Goal: Information Seeking & Learning: Understand process/instructions

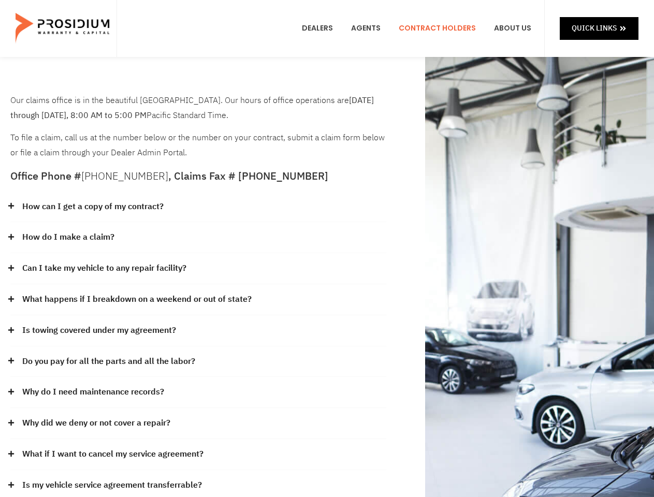
click at [327, 249] on div "How do I make a claim?" at bounding box center [198, 237] width 376 height 31
click at [198, 207] on div "How can I get a copy of my contract?" at bounding box center [198, 207] width 376 height 31
click at [92, 207] on link "How can I get a copy of my contract?" at bounding box center [92, 206] width 141 height 15
click at [198, 238] on div "How do I make a claim?" at bounding box center [198, 237] width 376 height 31
click at [68, 237] on link "How do I make a claim?" at bounding box center [68, 237] width 92 height 15
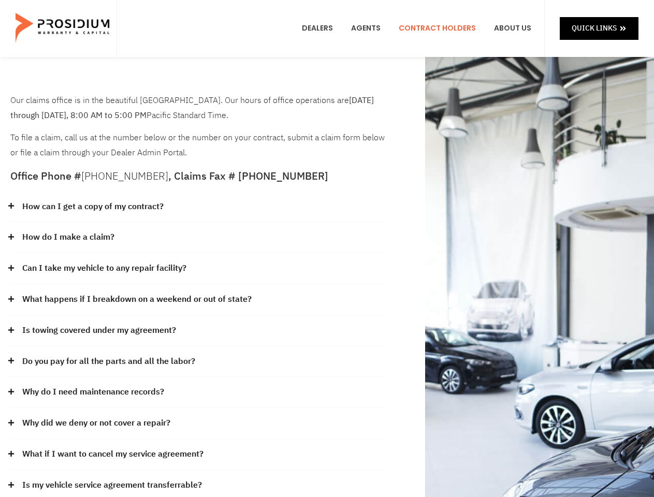
click at [198, 269] on div "Can I take my vehicle to any repair facility?" at bounding box center [198, 268] width 376 height 31
click at [105, 268] on link "Can I take my vehicle to any repair facility?" at bounding box center [104, 268] width 164 height 15
click at [198, 300] on link "What happens if I breakdown on a weekend or out of state?" at bounding box center [136, 299] width 229 height 15
click at [136, 299] on link "What happens if I breakdown on a weekend or out of state?" at bounding box center [136, 299] width 229 height 15
click at [198, 331] on div "Is towing covered under my agreement?" at bounding box center [198, 330] width 376 height 31
